Goal: Transaction & Acquisition: Purchase product/service

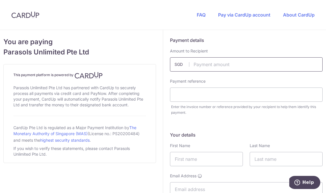
click at [230, 67] on input "text" at bounding box center [246, 64] width 153 height 14
click at [215, 92] on input "text" at bounding box center [246, 94] width 153 height 14
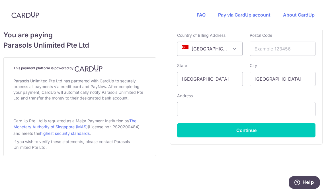
scroll to position [363, 0]
